Goal: Communication & Community: Ask a question

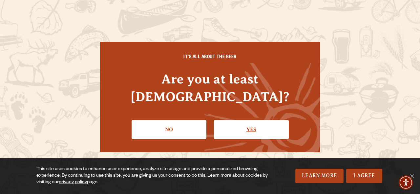
click at [254, 120] on link "Yes" at bounding box center [251, 129] width 75 height 19
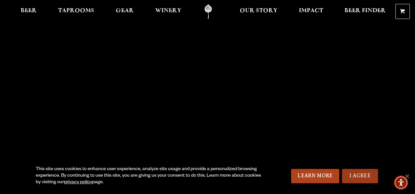
click at [354, 177] on link "I Agree" at bounding box center [360, 176] width 36 height 14
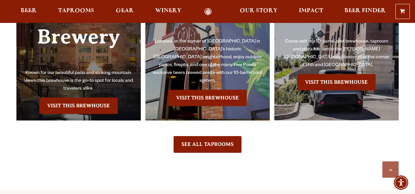
scroll to position [1474, 0]
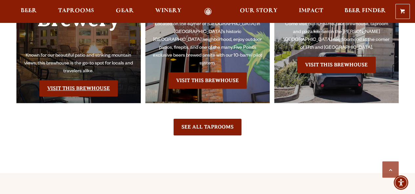
click at [71, 81] on link "Visit this Brewhouse" at bounding box center [78, 88] width 78 height 16
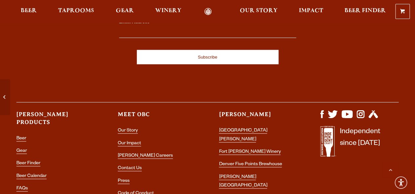
scroll to position [3014, 0]
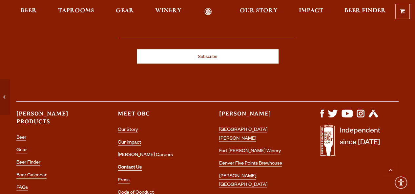
click at [128, 168] on link "Contact Us" at bounding box center [130, 168] width 24 height 6
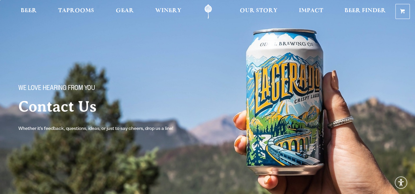
click at [128, 168] on img at bounding box center [207, 106] width 415 height 213
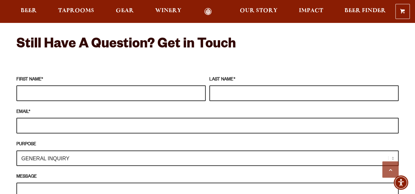
scroll to position [579, 0]
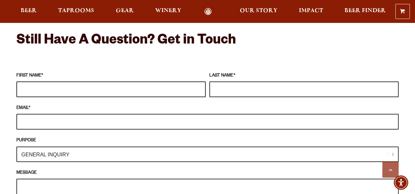
click at [27, 82] on input "FIRST NAME *" at bounding box center [110, 90] width 189 height 16
type input "Patty"
type input "Johnson"
type input "patty@harmonybrokers.com"
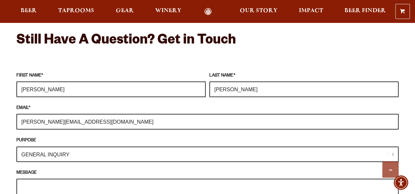
click at [392, 147] on select "GENERAL INQUIRY TAPROOM / BREWERY WINERY BOOK A TOUR MEDIA INQUIRY GEAR SHOP OD…" at bounding box center [207, 154] width 382 height 15
click at [204, 147] on select "GENERAL INQUIRY TAPROOM / BREWERY WINERY BOOK A TOUR MEDIA INQUIRY GEAR SHOP OD…" at bounding box center [207, 154] width 382 height 15
click at [2, 83] on div "Frequently Asked Questions What’s Your Shipping & Exchange Policy? Shipping: Ou…" at bounding box center [207, 139] width 415 height 847
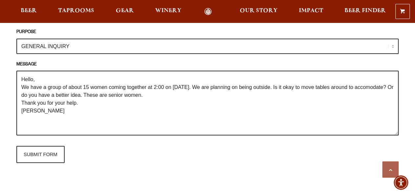
scroll to position [682, 0]
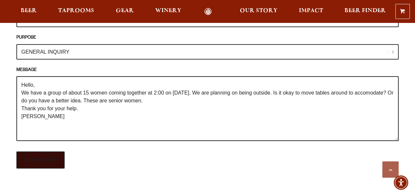
type textarea "Hello, We have a group of about 15 women coming together at 2:00 on September 2…"
click at [38, 152] on input "SUBMIT FORM" at bounding box center [40, 160] width 48 height 17
type input "Sending"
